Goal: Navigation & Orientation: Find specific page/section

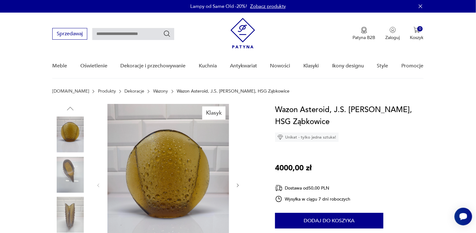
click at [75, 168] on img at bounding box center [70, 175] width 36 height 36
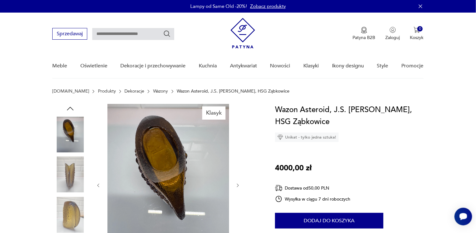
click at [72, 220] on img at bounding box center [70, 215] width 36 height 36
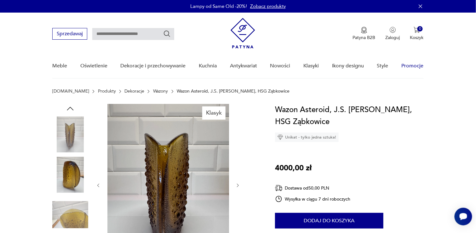
click at [418, 65] on link "Promocje" at bounding box center [413, 66] width 22 height 24
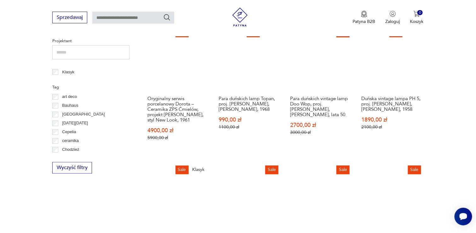
scroll to position [309, 0]
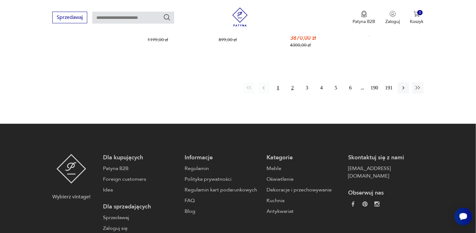
click at [292, 82] on button "2" at bounding box center [292, 87] width 11 height 11
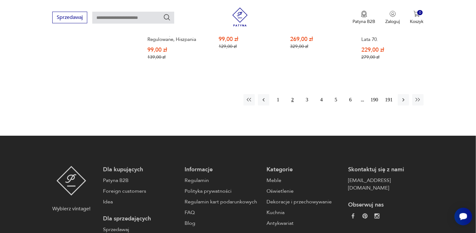
scroll to position [642, 0]
click at [308, 96] on button "3" at bounding box center [306, 99] width 11 height 11
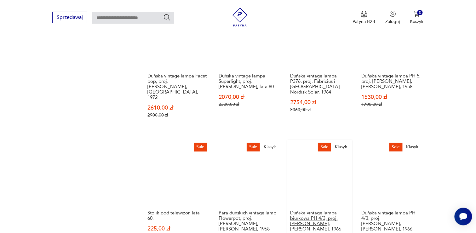
scroll to position [457, 0]
